Goal: Information Seeking & Learning: Learn about a topic

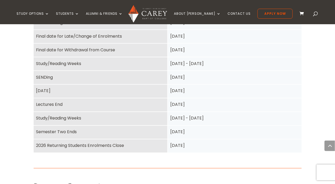
scroll to position [303, 0]
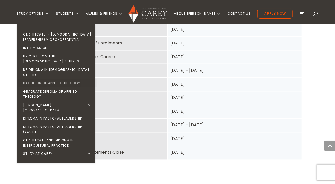
click at [69, 79] on link "Bachelor of Applied Theology" at bounding box center [57, 83] width 79 height 8
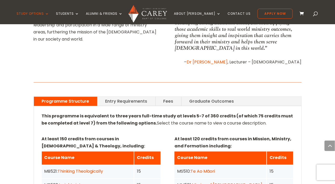
scroll to position [338, 0]
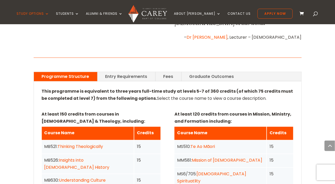
click at [173, 102] on p at bounding box center [168, 104] width 252 height 4
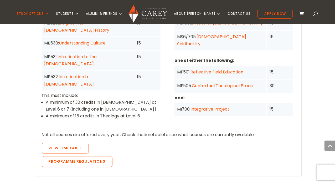
scroll to position [480, 0]
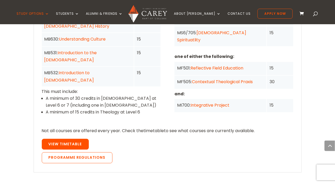
click at [77, 141] on span "View Timetable" at bounding box center [65, 143] width 33 height 5
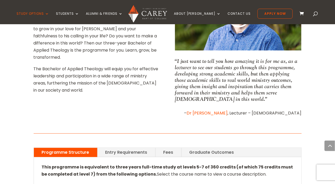
scroll to position [264, 0]
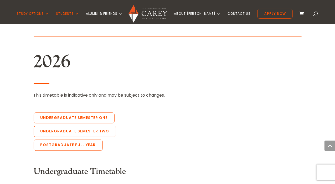
scroll to position [1127, 0]
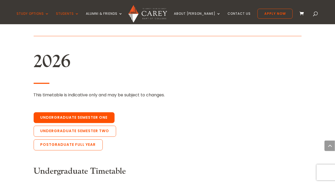
click at [95, 112] on link "Undergraduate Semester One" at bounding box center [74, 117] width 81 height 11
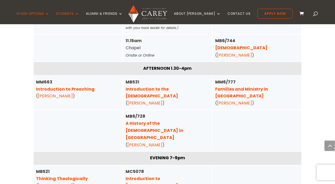
scroll to position [1864, 0]
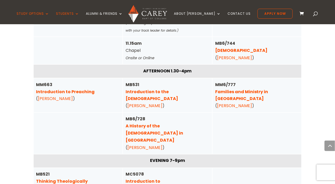
click at [239, 103] on link "[PERSON_NAME]" at bounding box center [234, 106] width 35 height 6
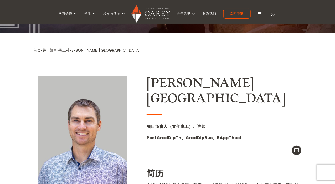
scroll to position [89, 0]
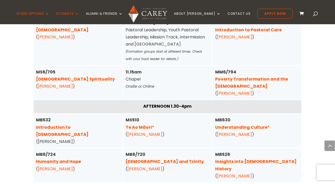
scroll to position [1367, 0]
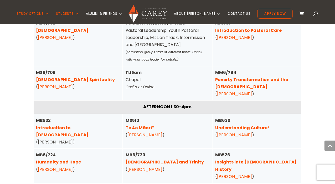
click at [74, 159] on link "Humanity and Hope" at bounding box center [58, 162] width 45 height 6
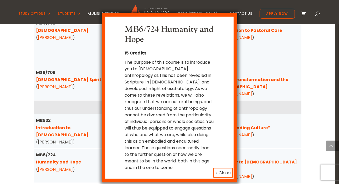
click at [309, 45] on div "MB6/724 Humanity and Hope 15 Credits The purpose of this course is to introduce…" at bounding box center [169, 92] width 339 height 184
click at [221, 168] on button "x Close" at bounding box center [223, 173] width 19 height 10
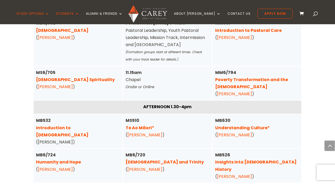
click at [74, 159] on link "Humanity and Hope" at bounding box center [58, 162] width 45 height 6
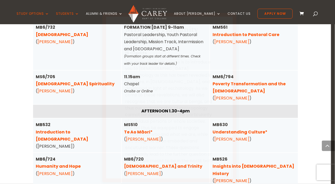
scroll to position [1303, 0]
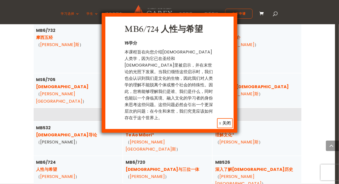
click at [227, 120] on font "x 关闭" at bounding box center [225, 123] width 12 height 6
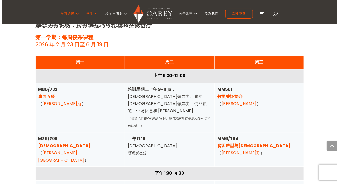
scroll to position [1242, 0]
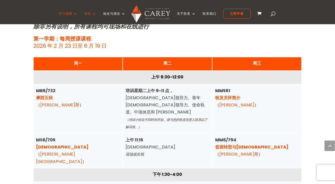
click at [227, 144] on font "贫困转型与福音" at bounding box center [252, 147] width 74 height 6
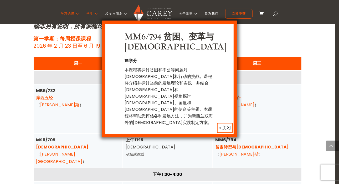
click at [225, 125] on font "x 关闭" at bounding box center [225, 128] width 12 height 6
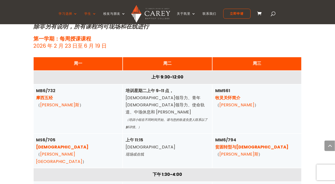
click at [232, 144] on font "贫困转型与福音" at bounding box center [252, 147] width 74 height 6
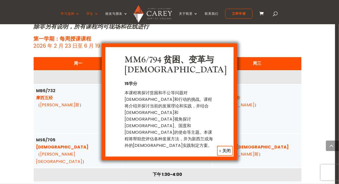
click at [228, 148] on font "x 关闭" at bounding box center [225, 151] width 12 height 6
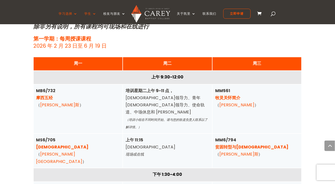
click at [49, 95] on font "摩西五经" at bounding box center [44, 98] width 17 height 6
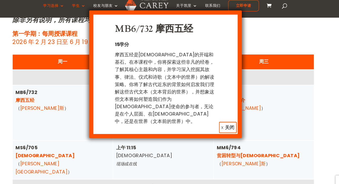
click at [222, 75] on div "MB6/732 摩西五经 15学分 摩西五经是基督教圣经的开端和基石。在本课程中，你将探索这些非凡的经卷，了解其核心主题和内容，并学习深入挖掘其故事、律法、仪…" at bounding box center [169, 74] width 113 height 90
click at [224, 119] on font "x 关闭" at bounding box center [225, 122] width 12 height 6
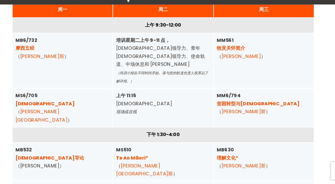
scroll to position [1277, 0]
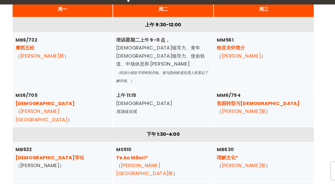
click at [222, 157] on font "理解文化*" at bounding box center [224, 160] width 19 height 6
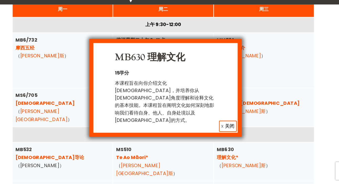
click at [226, 129] on font "x 关闭" at bounding box center [225, 132] width 12 height 6
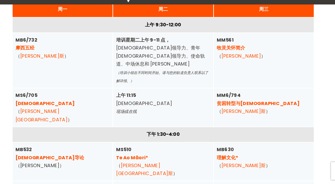
click at [50, 60] on font "摩西五经" at bounding box center [44, 63] width 17 height 6
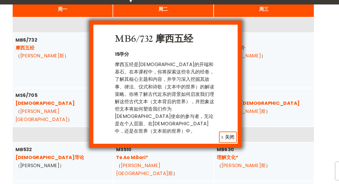
click at [224, 139] on font "x 关闭" at bounding box center [225, 142] width 12 height 6
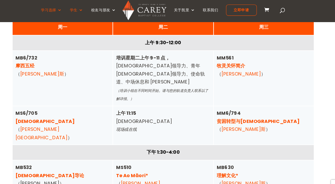
scroll to position [1277, 0]
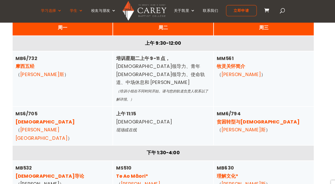
click at [46, 60] on font "摩西五经" at bounding box center [44, 63] width 17 height 6
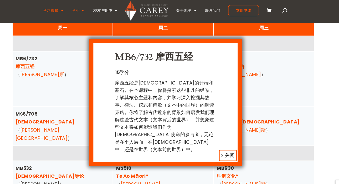
click at [221, 139] on font "x 关闭" at bounding box center [225, 142] width 12 height 6
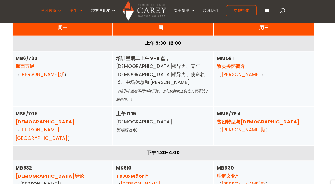
click at [232, 165] on font "迈克尔·罗德斯" at bounding box center [239, 168] width 39 height 6
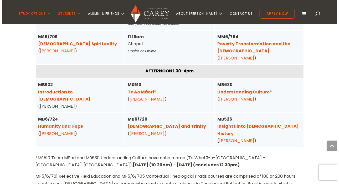
scroll to position [1406, 0]
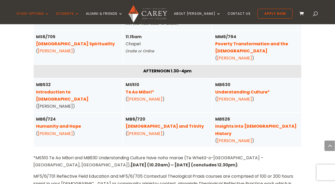
click at [74, 123] on link "Humanity and Hope" at bounding box center [58, 126] width 45 height 6
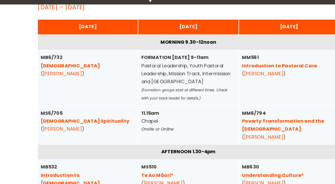
scroll to position [1323, 0]
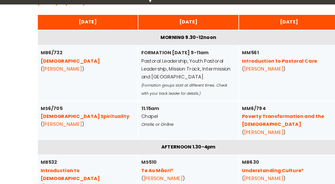
click at [266, 169] on link "Understanding Culture*" at bounding box center [242, 172] width 55 height 6
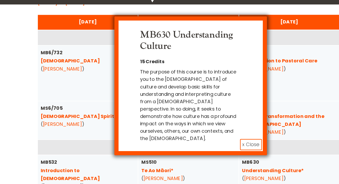
click at [225, 144] on button "x Close" at bounding box center [223, 149] width 19 height 10
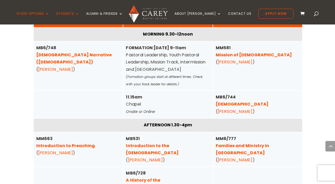
scroll to position [1805, 0]
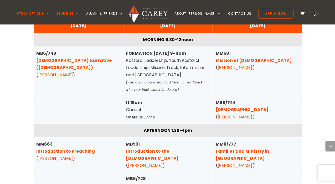
click at [266, 99] on div "MB6/744 1 Corinthians ( [PERSON_NAME] )" at bounding box center [257, 110] width 84 height 22
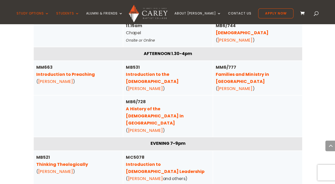
scroll to position [1881, 0]
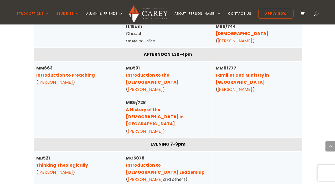
click at [183, 106] on link "A History of the [DEMOGRAPHIC_DATA] in [GEOGRAPHIC_DATA]" at bounding box center [155, 116] width 58 height 20
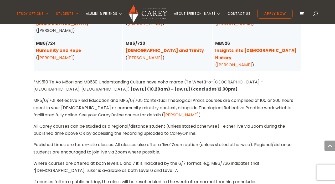
scroll to position [1480, 0]
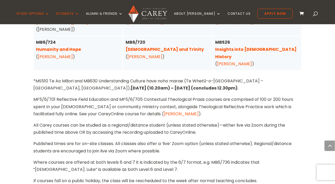
click at [176, 122] on p "All Carey courses can be studied as a regional/distance student (unless stated …" at bounding box center [168, 131] width 268 height 18
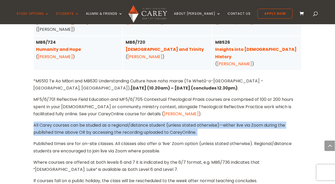
click at [176, 122] on p "All Carey courses can be studied as a regional/distance student (unless stated …" at bounding box center [168, 131] width 268 height 18
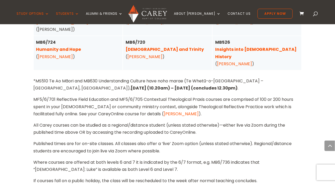
click at [214, 140] on p "Published times are for on-site classes. All classes also offer a ‘live’ Zoom o…" at bounding box center [168, 149] width 268 height 18
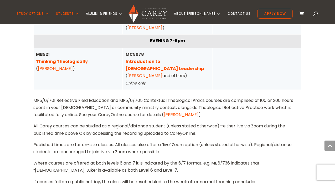
scroll to position [1983, 0]
